Goal: Communication & Community: Answer question/provide support

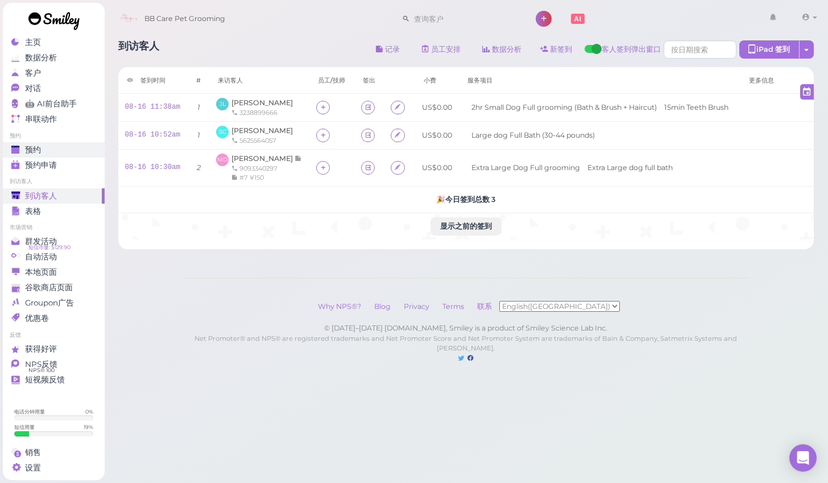
click at [47, 156] on link "预约" at bounding box center [54, 149] width 102 height 15
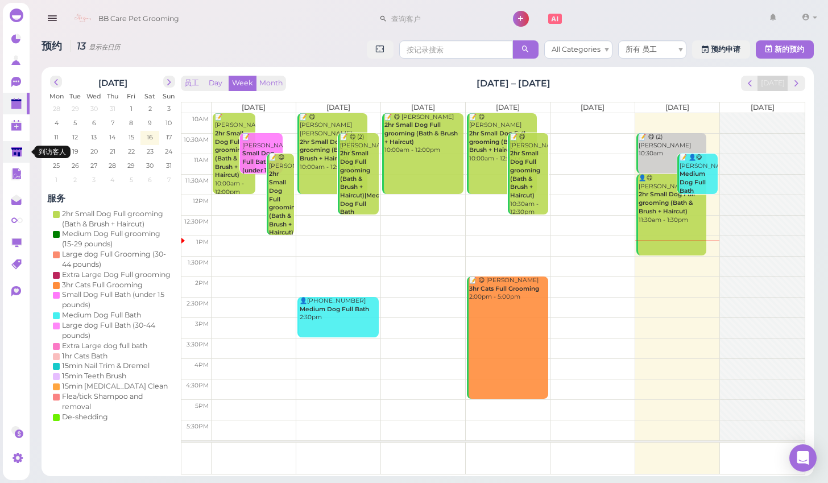
click at [16, 155] on polygon at bounding box center [16, 152] width 11 height 10
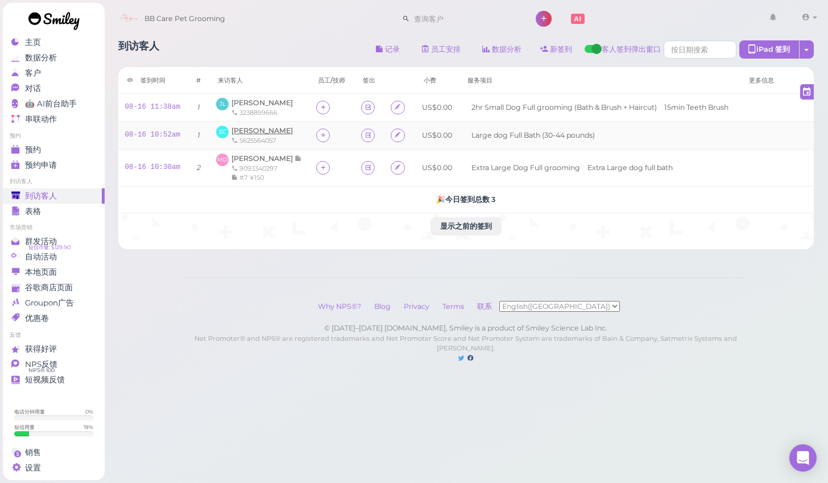
click at [268, 130] on span "[PERSON_NAME]" at bounding box center [261, 130] width 61 height 9
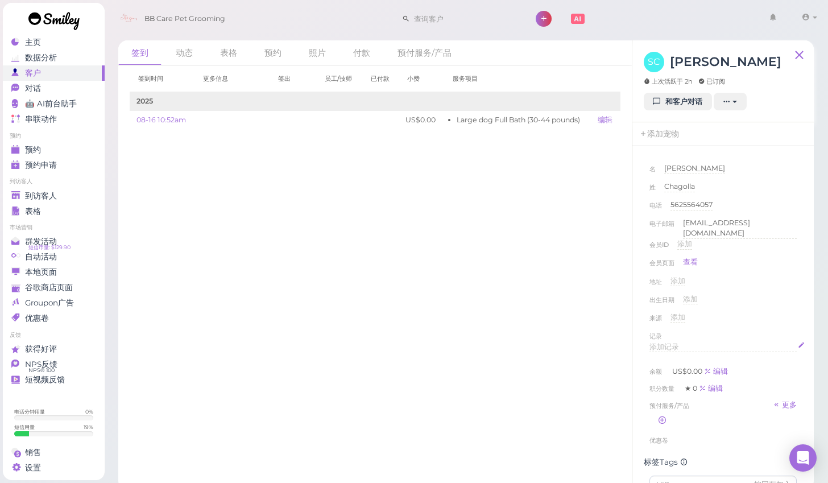
click at [676, 342] on div "添加记录" at bounding box center [722, 347] width 147 height 11
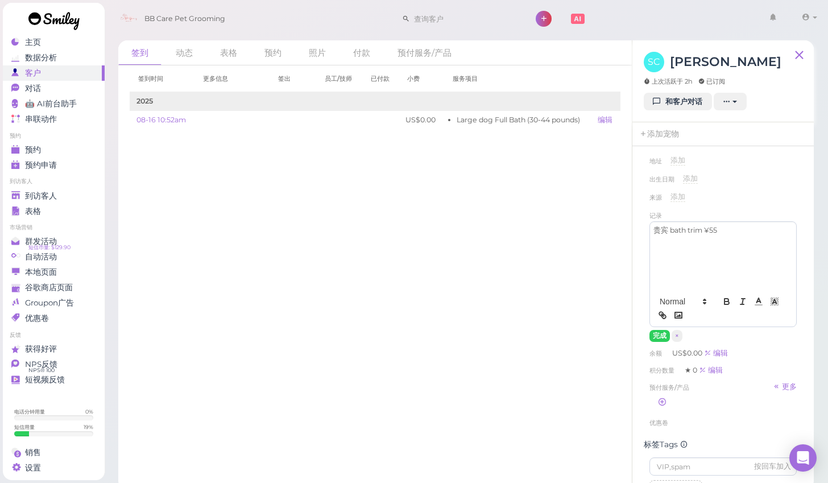
scroll to position [130, 0]
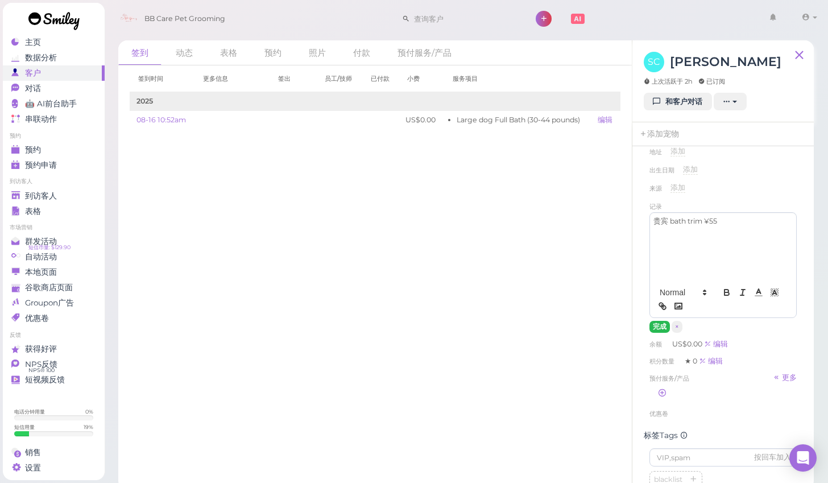
click at [665, 327] on button "完成" at bounding box center [659, 327] width 20 height 12
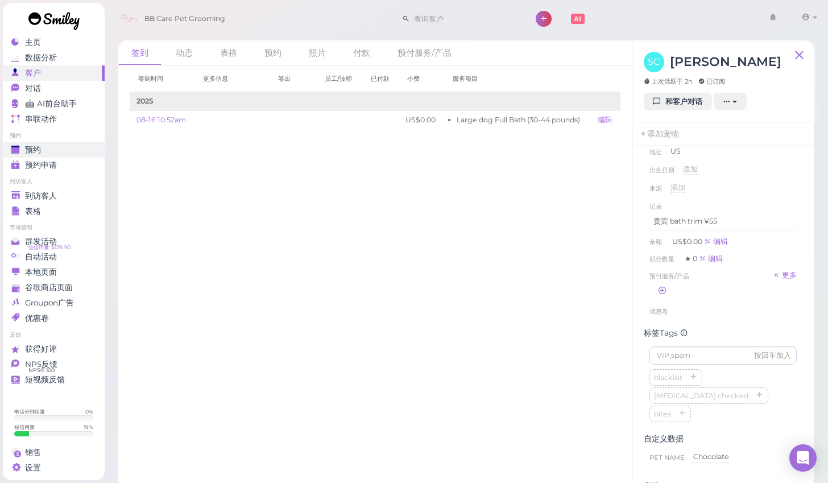
click at [56, 152] on div "预约" at bounding box center [52, 150] width 82 height 10
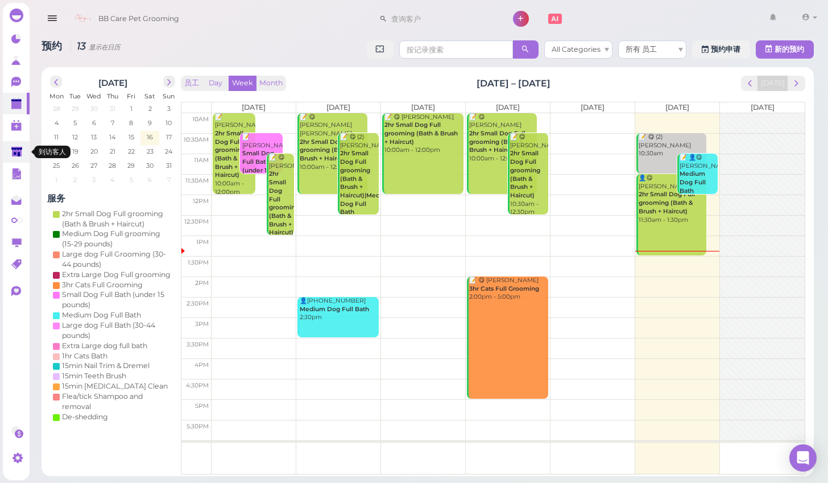
click at [10, 152] on link at bounding box center [16, 152] width 27 height 22
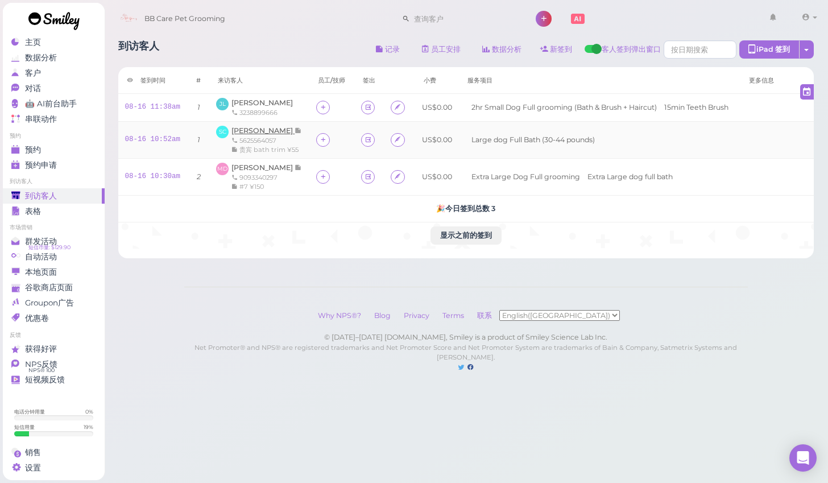
click at [267, 134] on span "[PERSON_NAME]" at bounding box center [262, 130] width 63 height 9
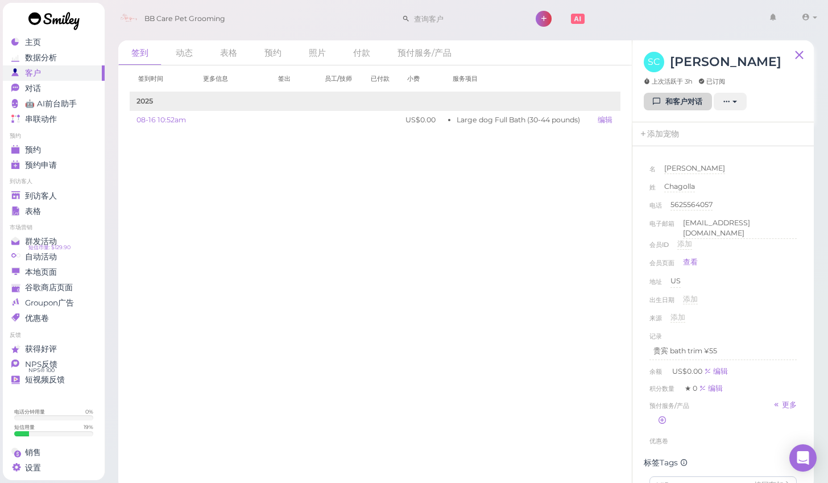
click at [675, 105] on link "和客户对话" at bounding box center [677, 102] width 68 height 18
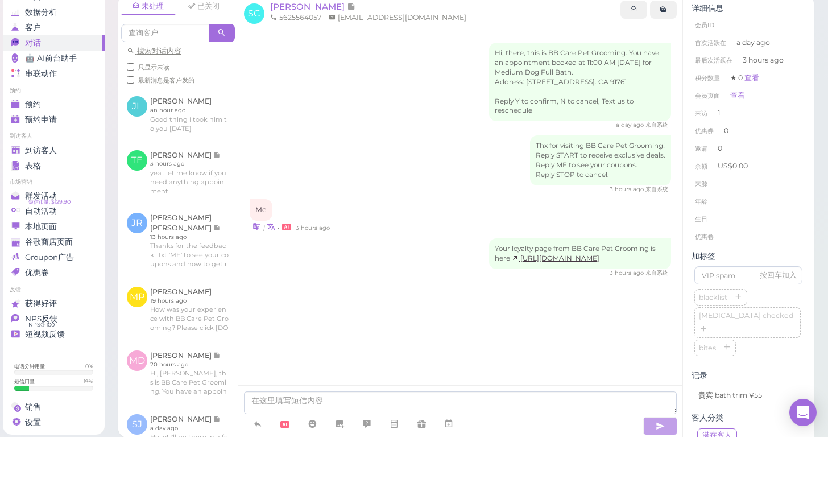
scroll to position [5, 0]
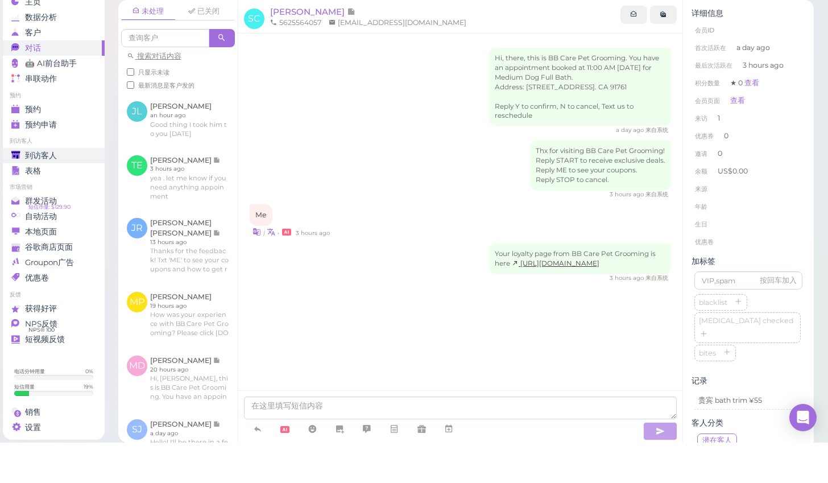
click at [76, 188] on link "到访客人" at bounding box center [54, 195] width 102 height 15
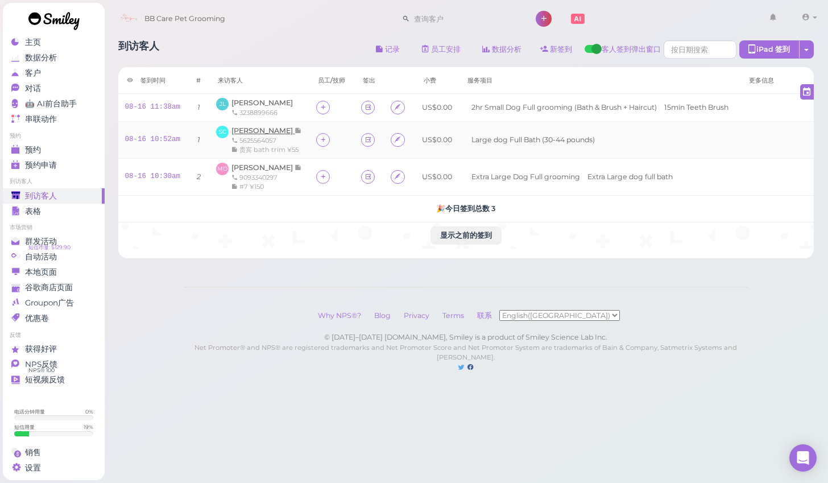
click at [255, 131] on span "[PERSON_NAME]" at bounding box center [262, 130] width 63 height 9
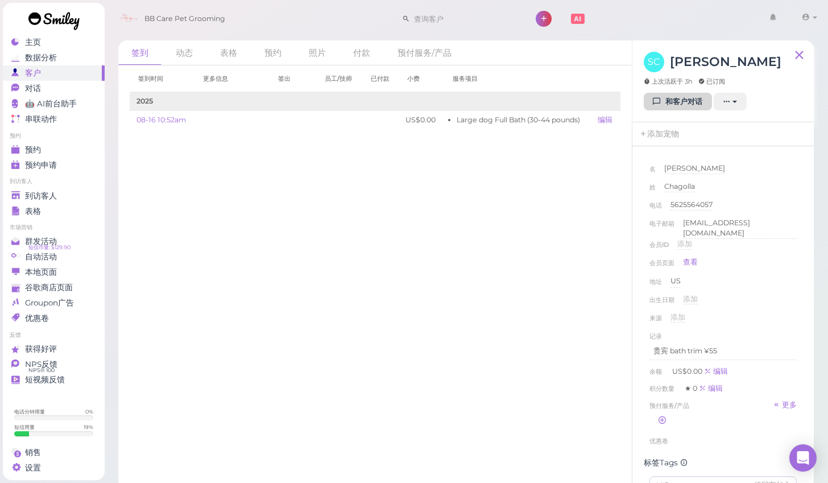
click at [679, 110] on link "和客户对话" at bounding box center [677, 102] width 68 height 18
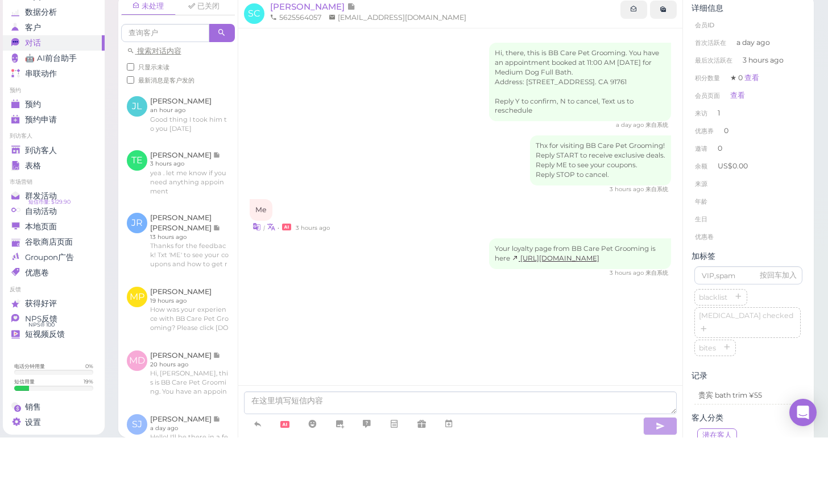
scroll to position [13, 0]
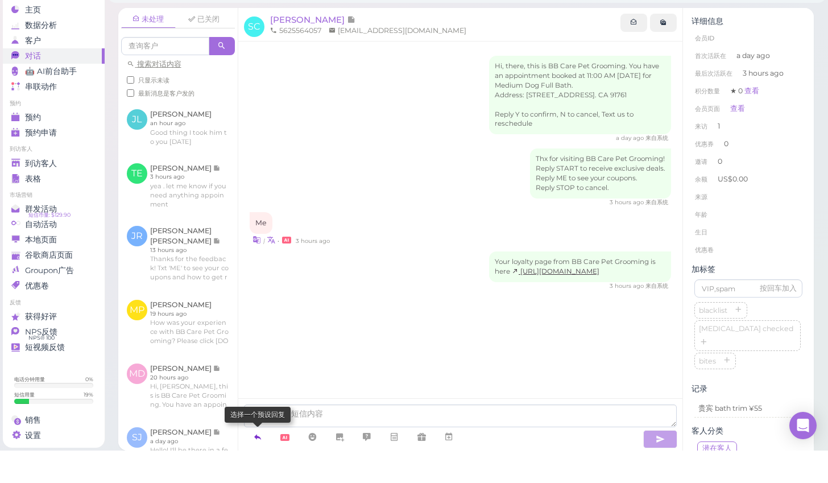
click at [265, 459] on link at bounding box center [257, 469] width 27 height 20
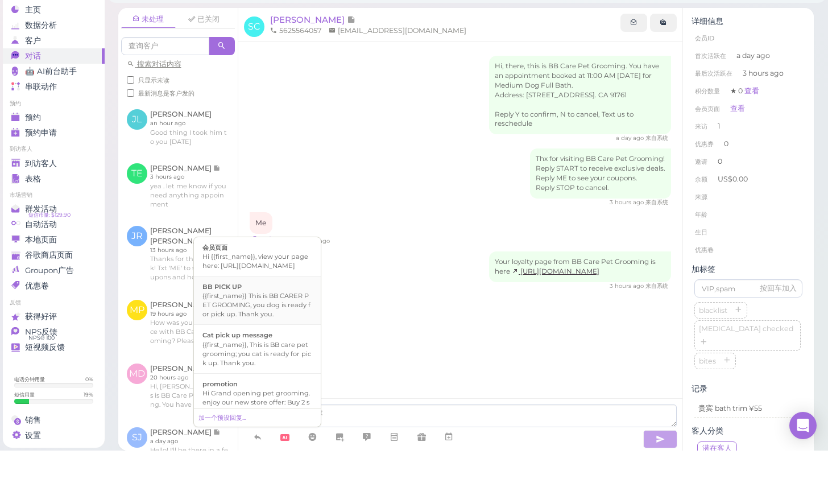
click at [289, 323] on div "{{first_name}} This is BB CARER PET GROOMING, you dog is ready for pick up. Tha…" at bounding box center [257, 336] width 110 height 27
type textarea "{{first_name}} This is BB CARER PET GROOMING, you dog is ready for pick up. Tha…"
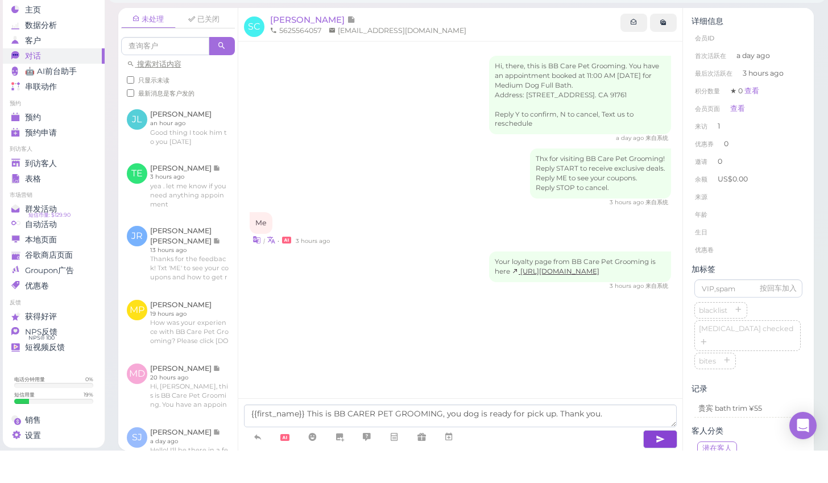
click at [656, 465] on icon "button" at bounding box center [659, 470] width 9 height 11
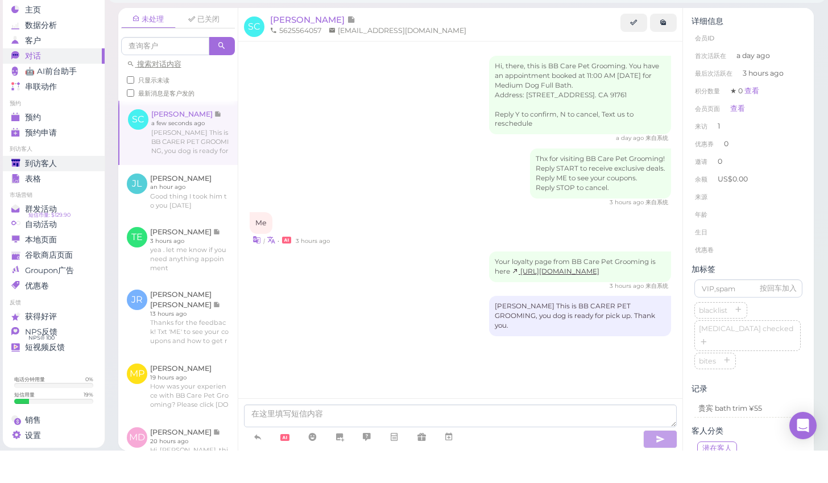
click at [34, 188] on link "到访客人" at bounding box center [54, 195] width 102 height 15
